Goal: Feedback & Contribution: Contribute content

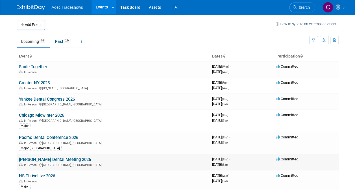
click at [33, 164] on span "In-Person" at bounding box center [31, 166] width 14 height 4
click at [32, 158] on link "[PERSON_NAME] Dental Meeting 2026" at bounding box center [55, 159] width 72 height 5
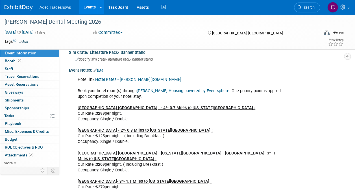
scroll to position [198, 0]
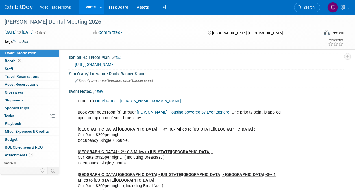
click at [122, 99] on link "Hotel Rates - Hinman.org" at bounding box center [138, 101] width 86 height 5
click at [95, 6] on link "Events" at bounding box center [89, 7] width 21 height 14
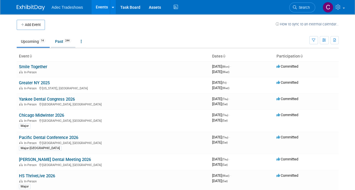
click at [62, 41] on link "Past 244" at bounding box center [63, 41] width 25 height 11
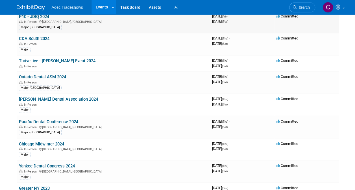
scroll to position [424, 0]
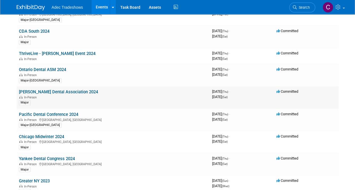
click at [52, 95] on div "In-Person" at bounding box center [113, 97] width 189 height 5
click at [52, 90] on link "[PERSON_NAME] Dental Association 2024" at bounding box center [58, 92] width 79 height 5
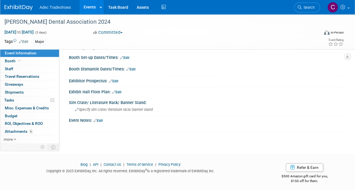
scroll to position [125, 0]
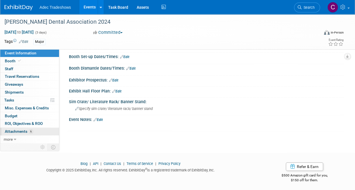
click at [23, 130] on span "Attachments 6" at bounding box center [19, 131] width 28 height 5
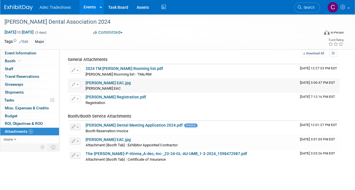
scroll to position [28, 0]
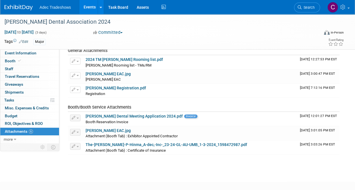
click at [88, 8] on link "Events" at bounding box center [89, 7] width 21 height 14
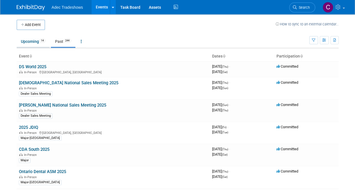
click at [28, 40] on link "Upcoming 14" at bounding box center [33, 41] width 33 height 11
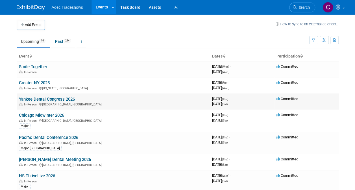
click at [48, 98] on link "Yankee Dental Congress 2026" at bounding box center [47, 99] width 56 height 5
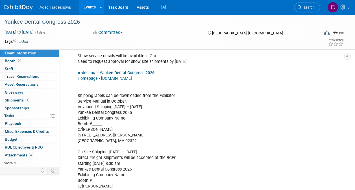
scroll to position [189, 0]
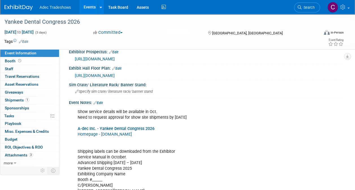
click at [112, 127] on link "A-dec Inc. - Yankee Dental Congress 2026" at bounding box center [116, 129] width 77 height 5
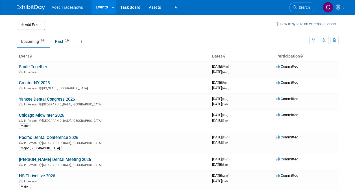
click at [36, 159] on link "[PERSON_NAME] Dental Meeting 2026" at bounding box center [55, 159] width 72 height 5
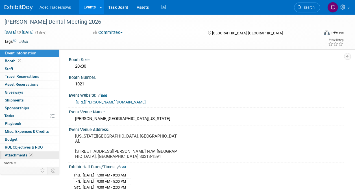
click at [22, 153] on span "Attachments 2" at bounding box center [19, 155] width 28 height 5
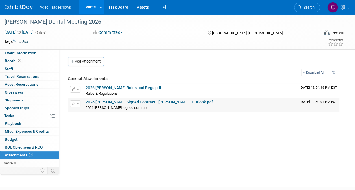
click at [96, 102] on link "2026 [PERSON_NAME] Signed Contract - [PERSON_NAME] - Outlook.pdf" at bounding box center [149, 102] width 127 height 5
click at [91, 10] on link "Events" at bounding box center [89, 7] width 21 height 14
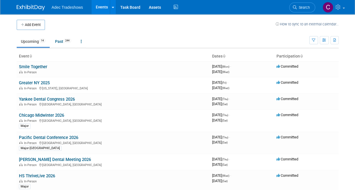
click at [65, 8] on span "Adec Tradeshows" at bounding box center [67, 7] width 31 height 5
click at [100, 10] on link "Events" at bounding box center [102, 7] width 21 height 14
click at [60, 39] on link "Past 244" at bounding box center [63, 41] width 25 height 11
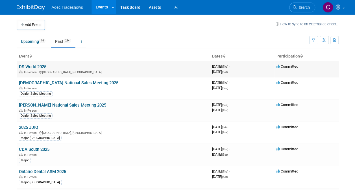
click at [54, 65] on td "DS World 2025 In-Person Las Vegas, NV" at bounding box center [113, 69] width 193 height 16
click at [32, 65] on link "DS World 2025" at bounding box center [32, 66] width 27 height 5
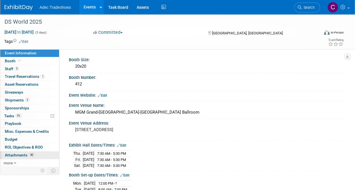
click at [20, 155] on span "Attachments 40" at bounding box center [20, 155] width 30 height 5
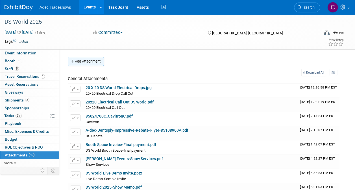
click at [84, 60] on button "Add Attachment" at bounding box center [86, 61] width 36 height 9
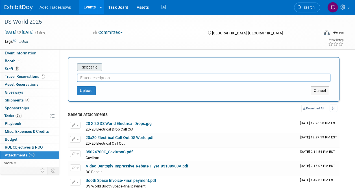
click at [88, 68] on input "file" at bounding box center [67, 67] width 67 height 7
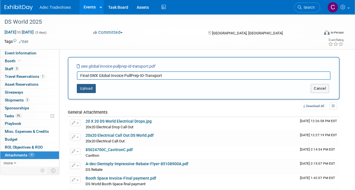
type input "Final-SWX Global Invoice PullPrep-ID-Transport"
click at [82, 90] on button "Upload" at bounding box center [86, 88] width 19 height 9
